Goal: Task Accomplishment & Management: Use online tool/utility

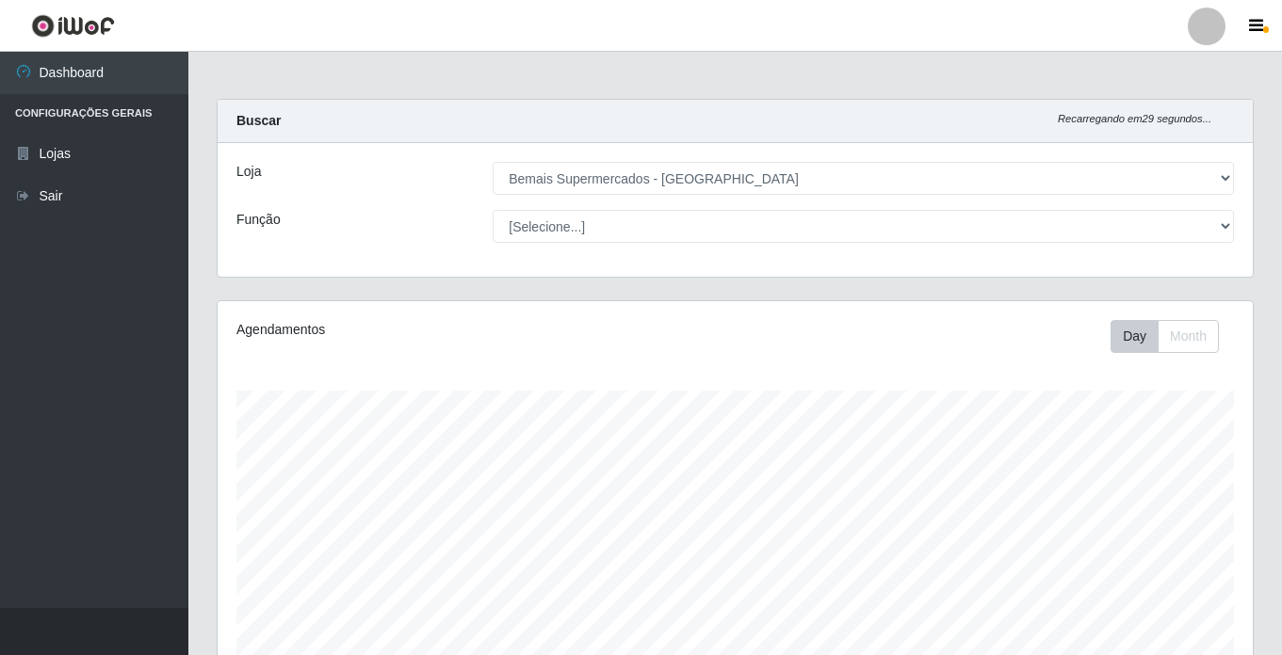
select select "250"
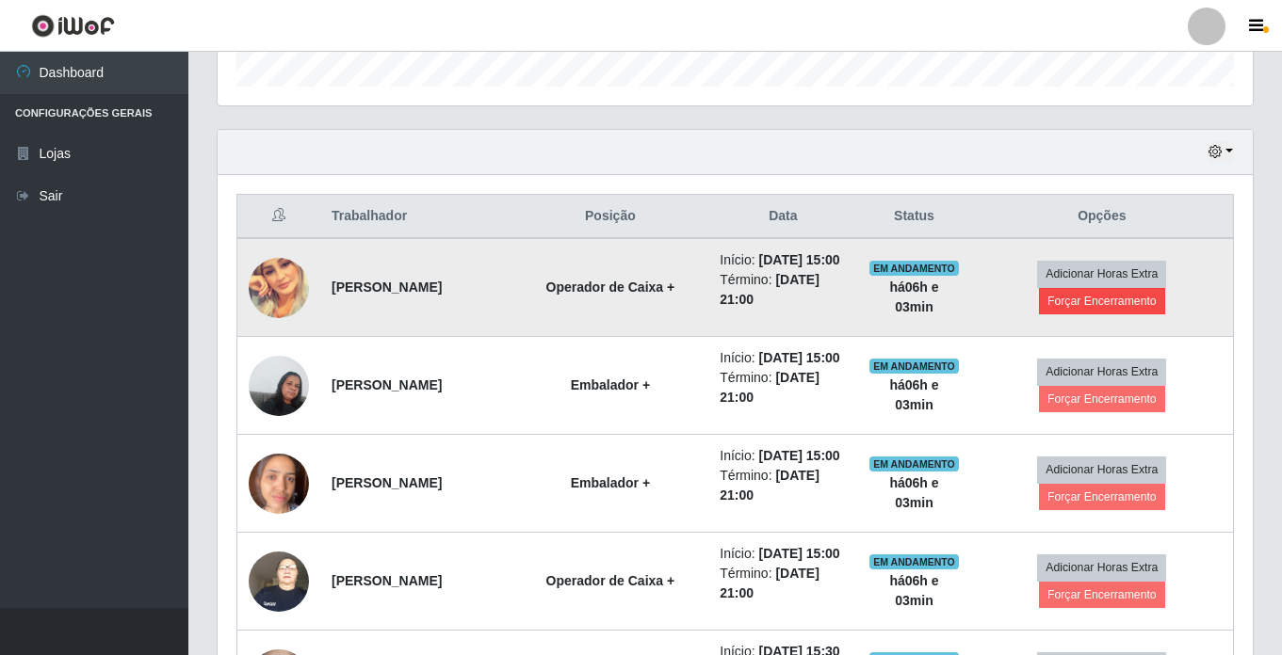
scroll to position [566, 0]
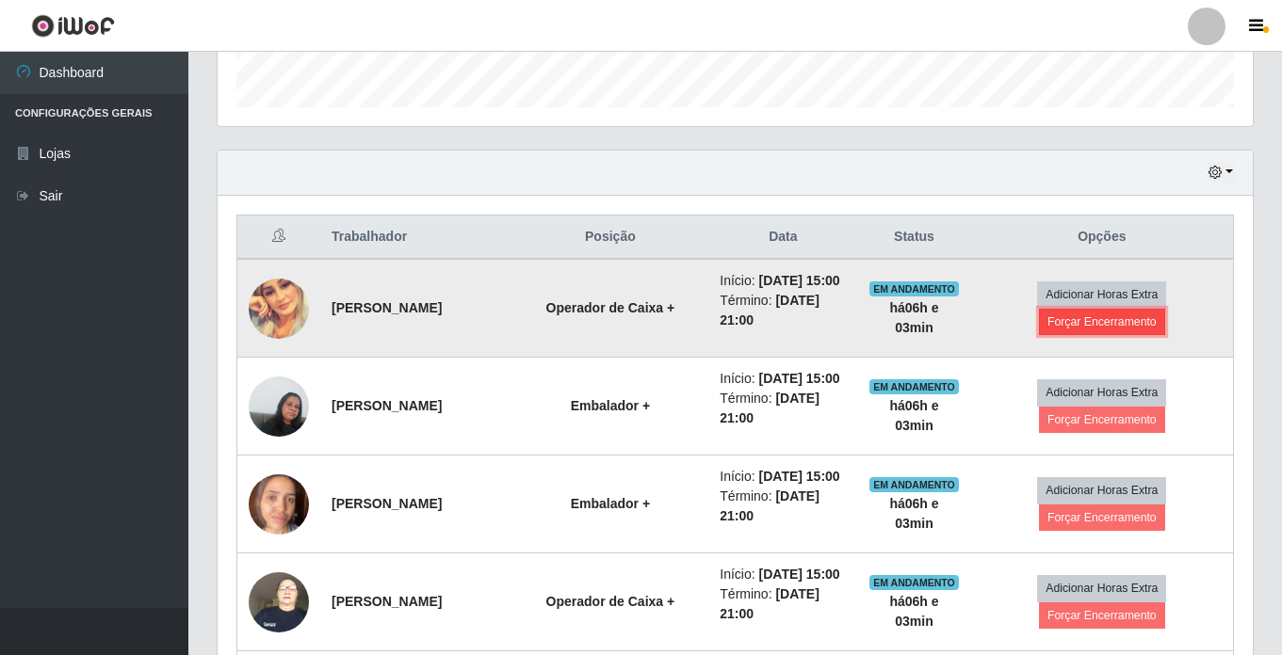
click at [1114, 332] on button "Forçar Encerramento" at bounding box center [1102, 322] width 126 height 26
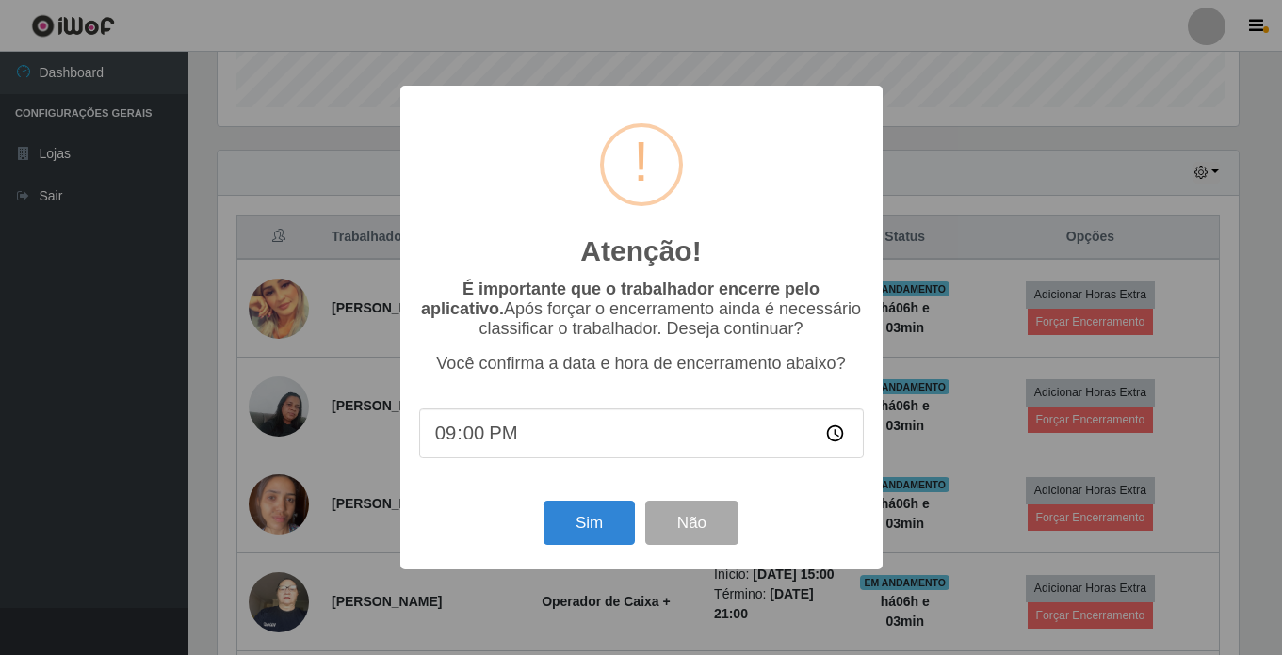
scroll to position [391, 1026]
click at [580, 522] on button "Sim" at bounding box center [590, 523] width 91 height 44
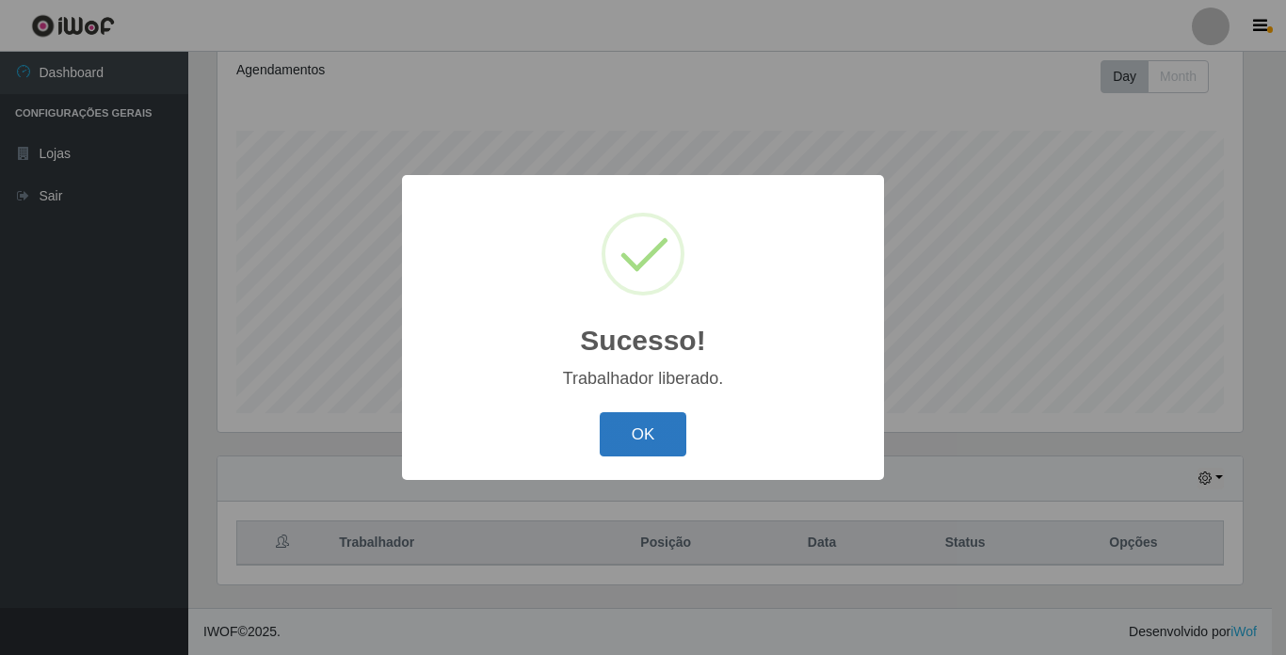
click at [657, 421] on button "OK" at bounding box center [644, 434] width 88 height 44
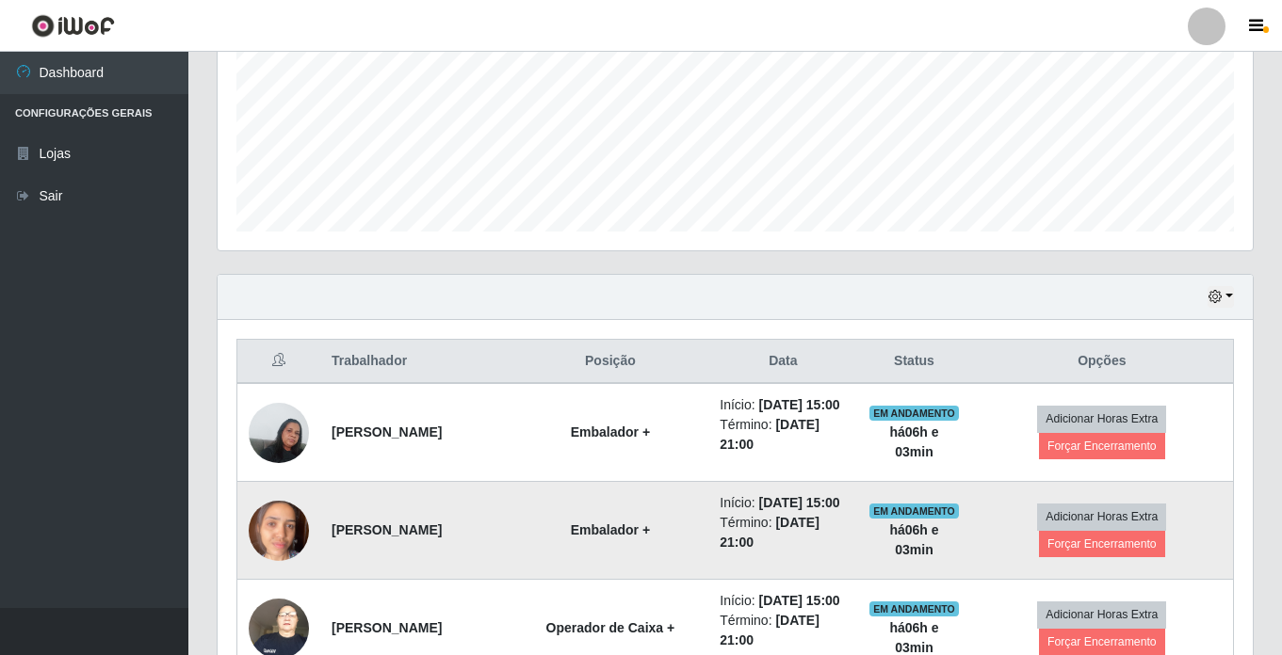
scroll to position [542, 0]
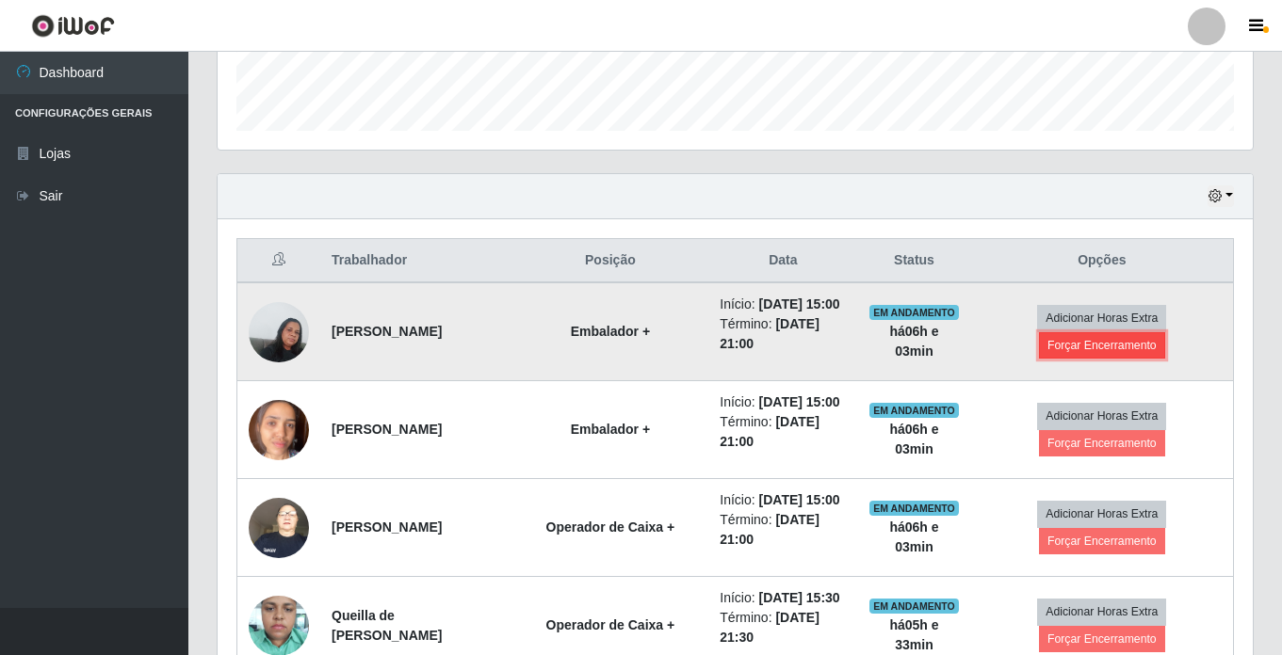
click at [1087, 354] on button "Forçar Encerramento" at bounding box center [1102, 345] width 126 height 26
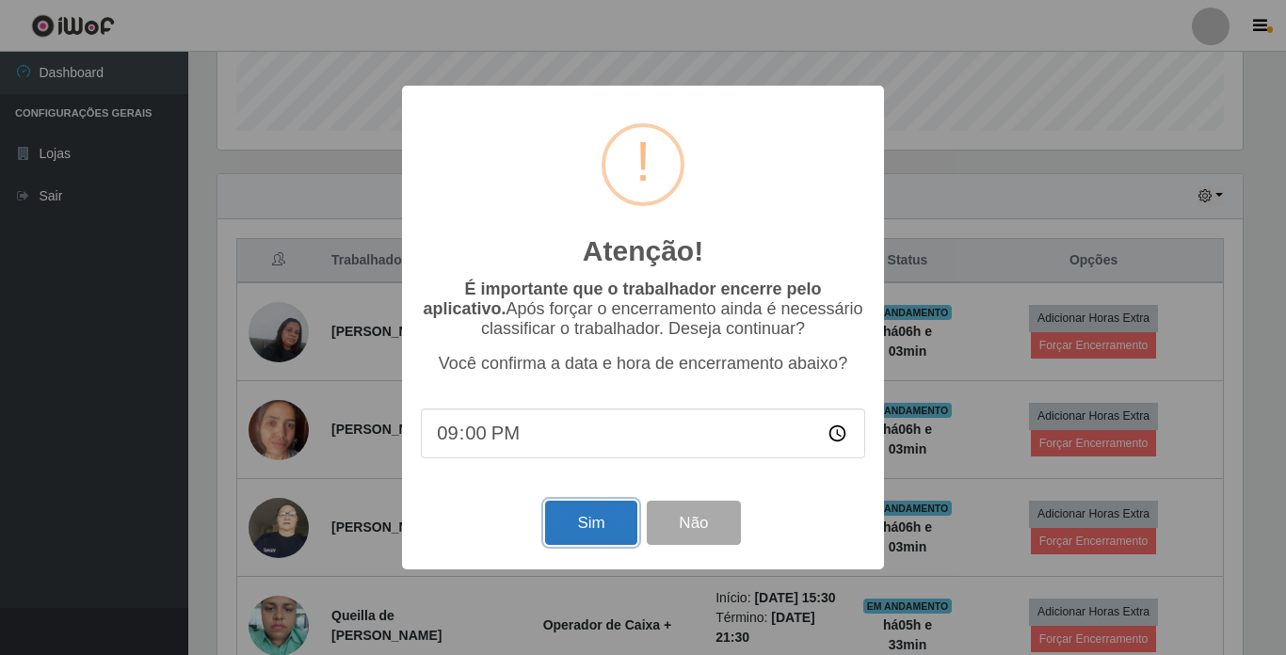
click at [594, 525] on button "Sim" at bounding box center [590, 523] width 91 height 44
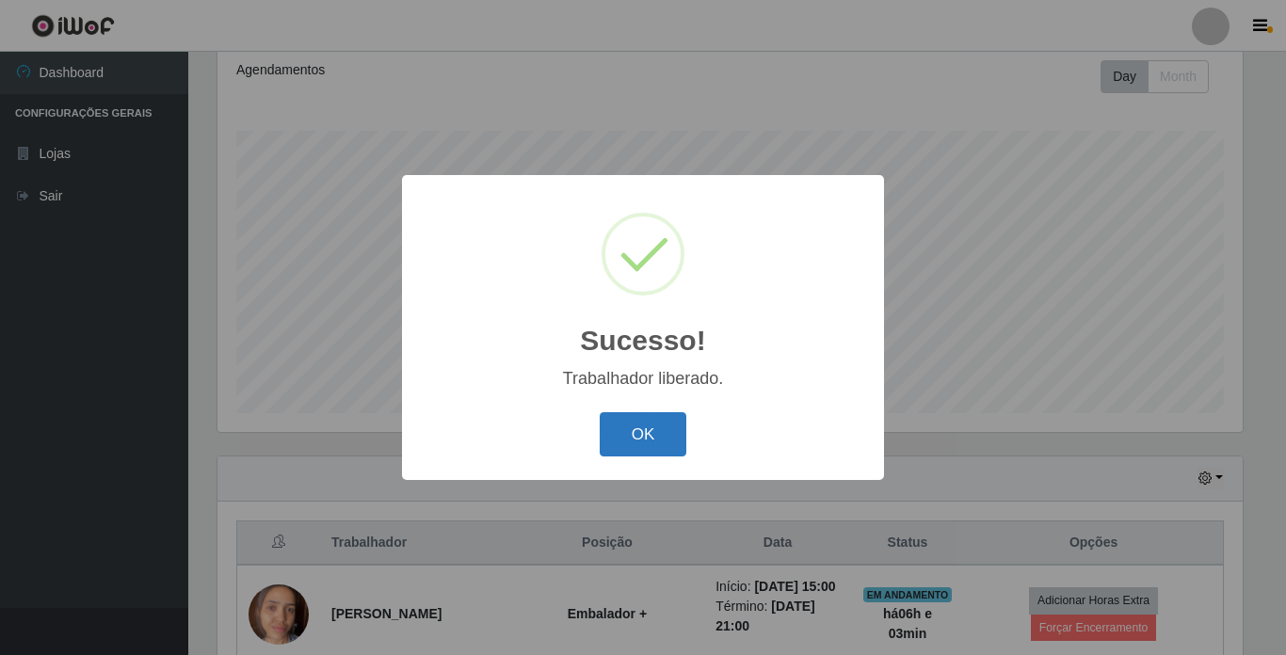
click at [649, 430] on button "OK" at bounding box center [644, 434] width 88 height 44
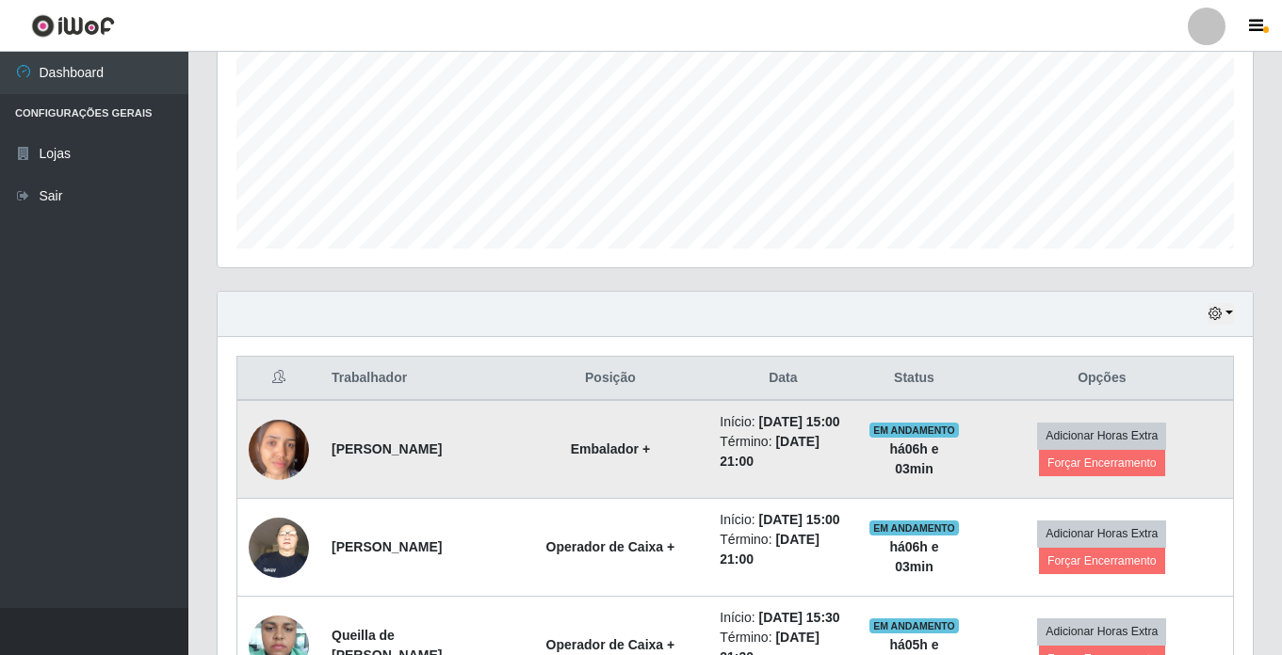
scroll to position [448, 0]
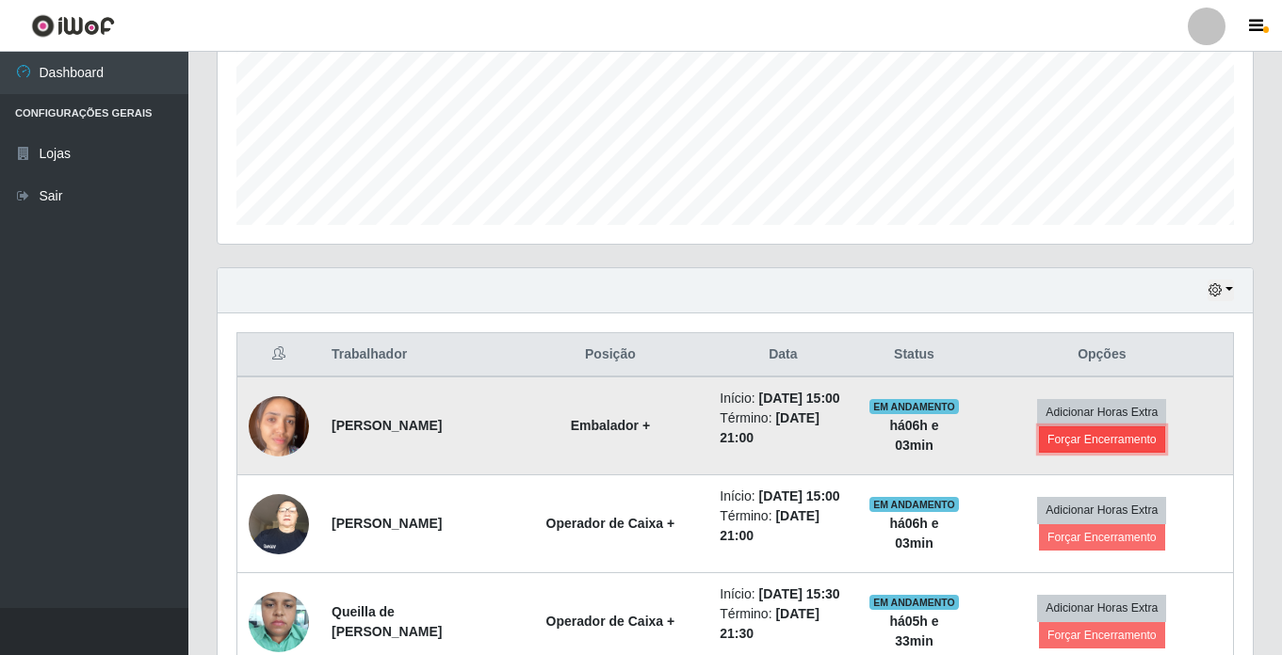
click at [1072, 445] on button "Forçar Encerramento" at bounding box center [1102, 440] width 126 height 26
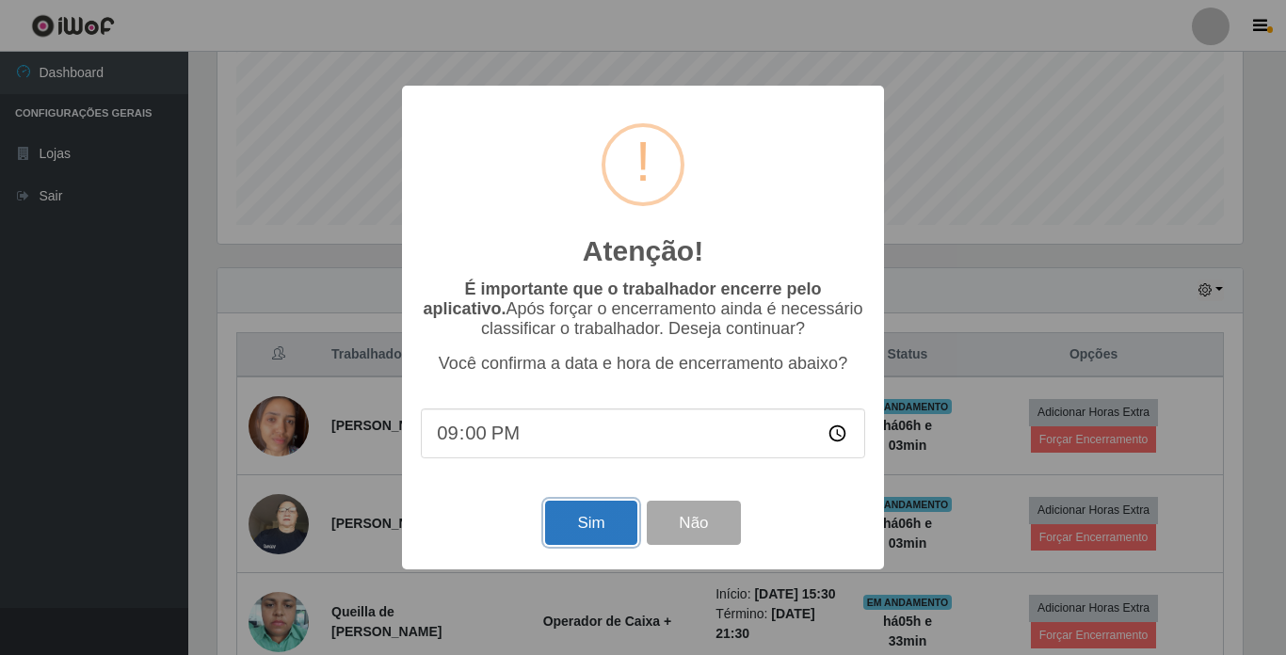
click at [597, 525] on button "Sim" at bounding box center [590, 523] width 91 height 44
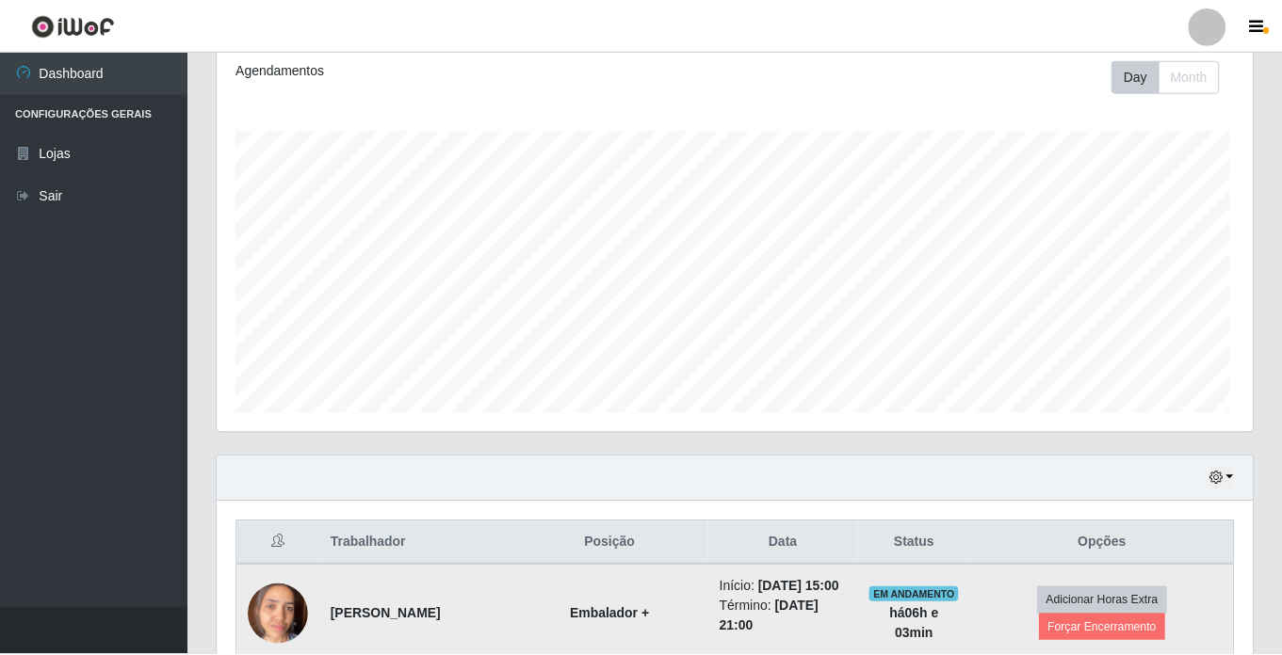
scroll to position [0, 0]
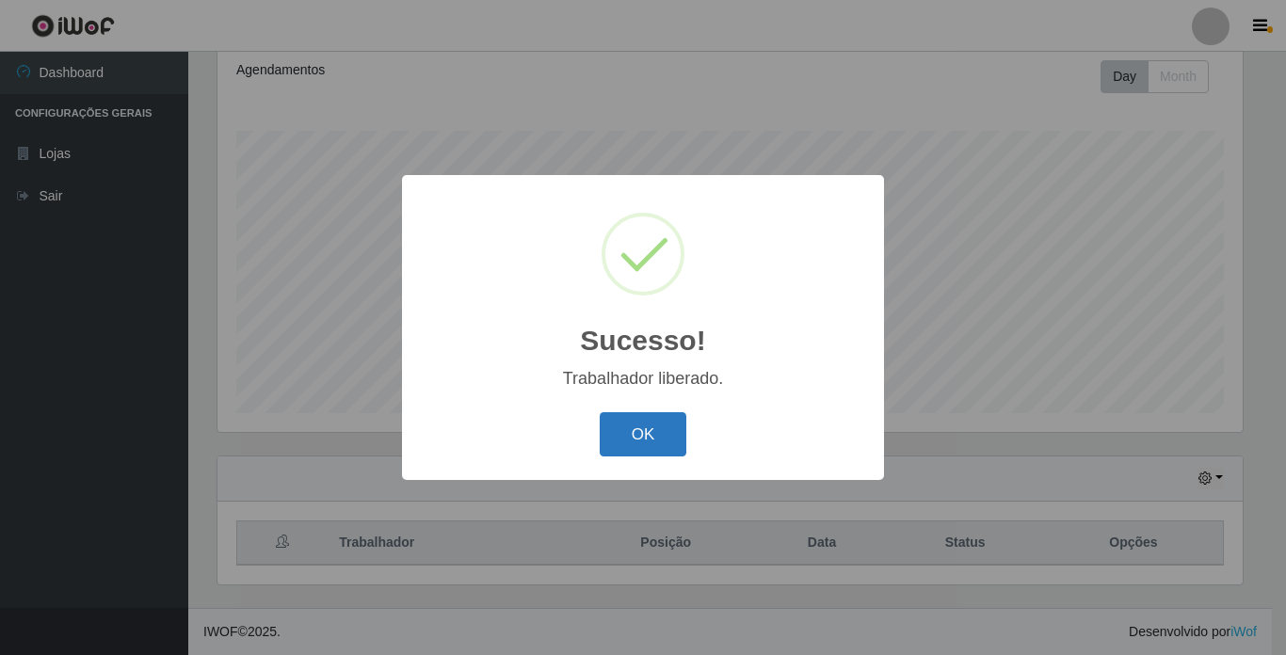
click at [650, 430] on button "OK" at bounding box center [644, 434] width 88 height 44
